Goal: Transaction & Acquisition: Purchase product/service

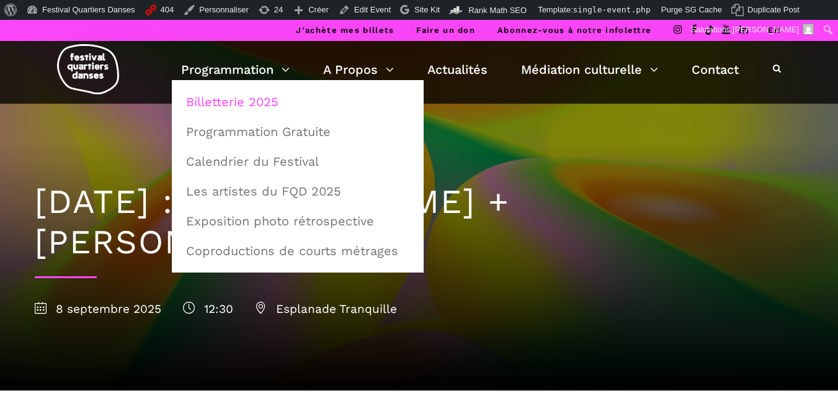
click at [230, 102] on link "Billetterie 2025" at bounding box center [298, 101] width 238 height 29
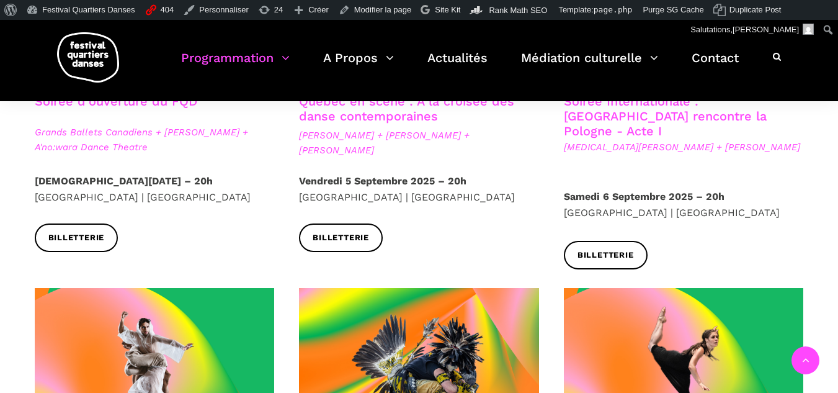
scroll to position [806, 0]
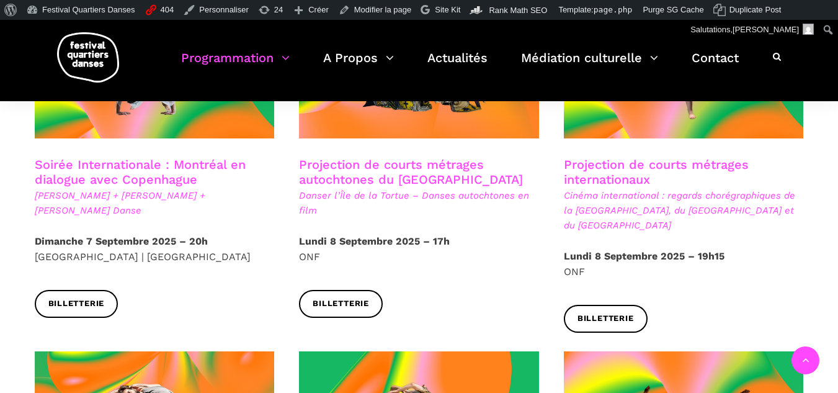
click at [316, 164] on h3 "Projection de courts métrages autochtones du [GEOGRAPHIC_DATA]" at bounding box center [419, 172] width 240 height 31
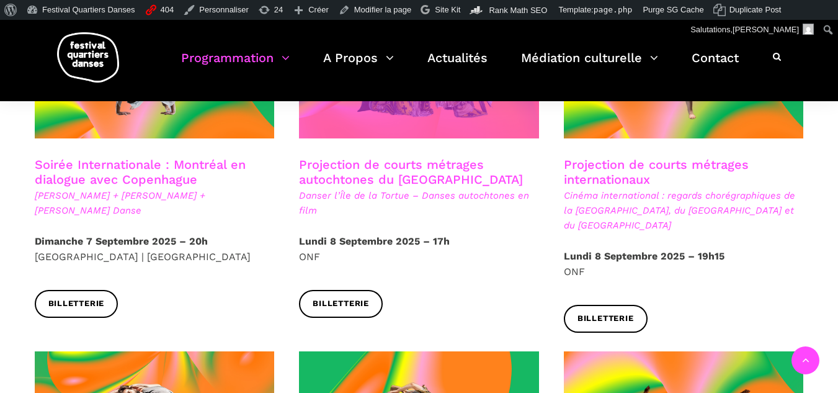
click at [347, 120] on span at bounding box center [419, 58] width 240 height 161
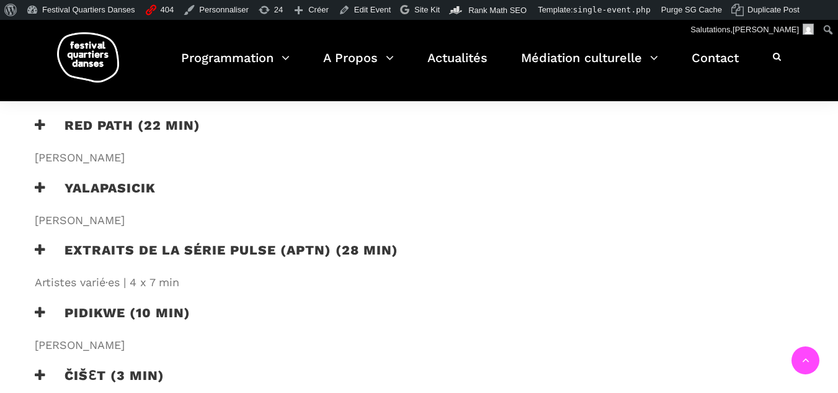
scroll to position [868, 0]
